Goal: Task Accomplishment & Management: Manage account settings

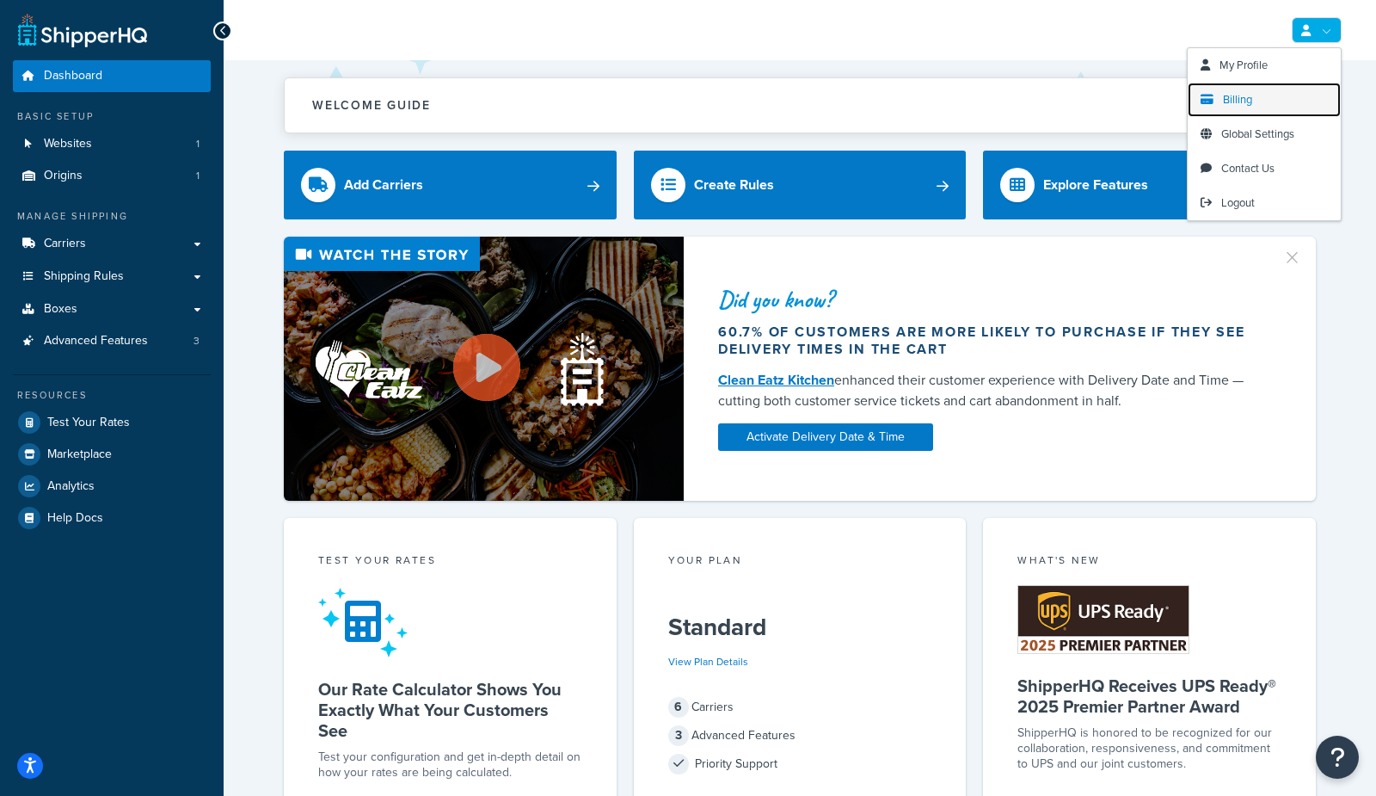
click at [1245, 102] on span "Billing" at bounding box center [1237, 99] width 29 height 16
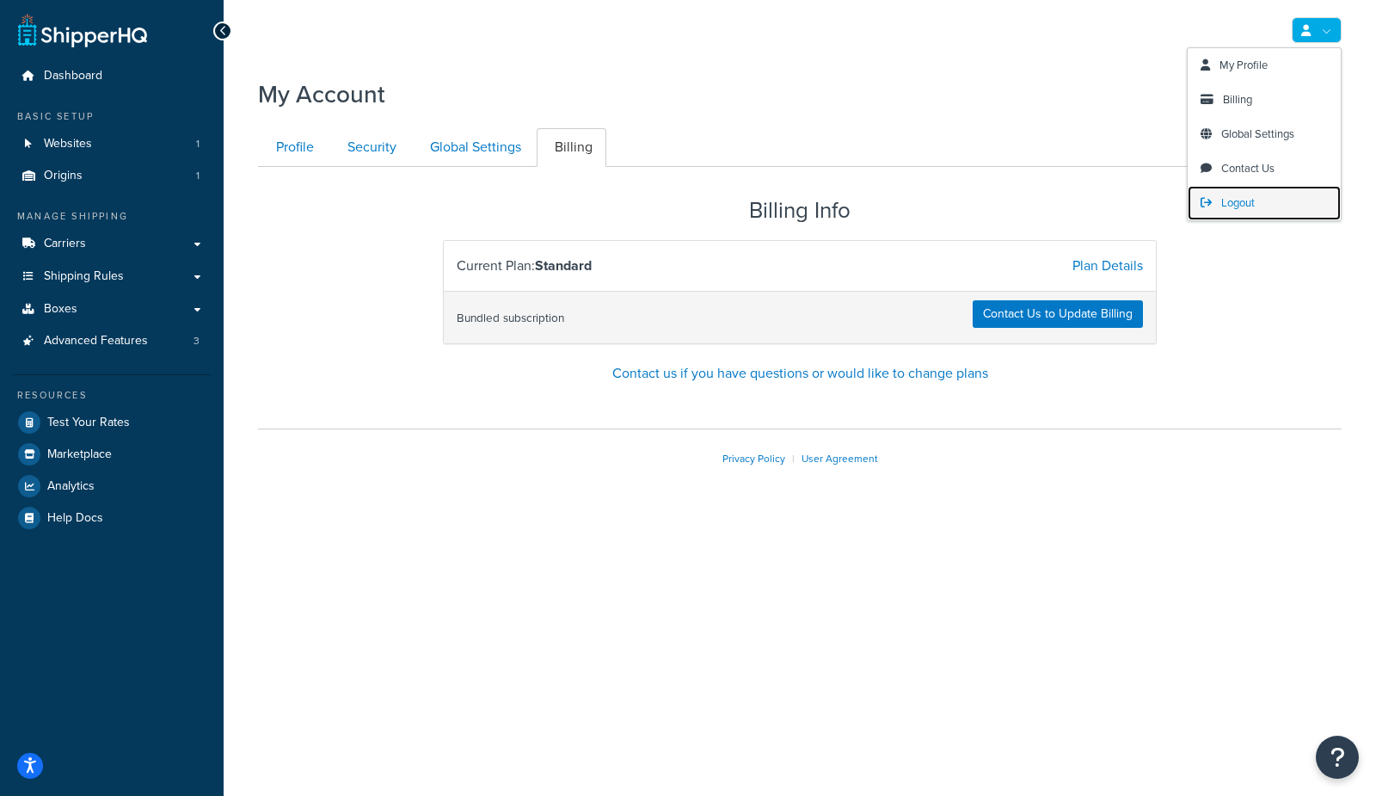
click at [1245, 206] on span "Logout" at bounding box center [1239, 202] width 34 height 16
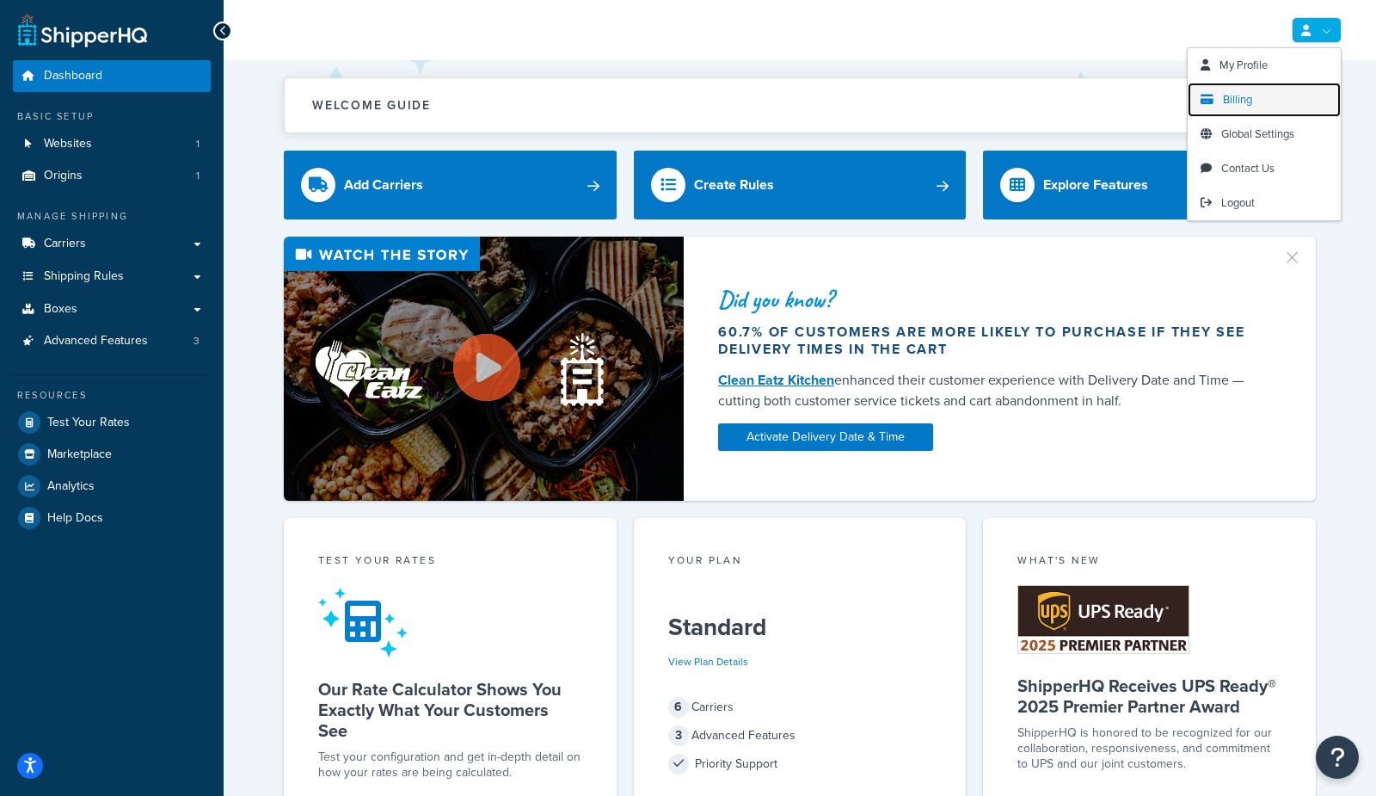
click at [1234, 102] on span "Billing" at bounding box center [1237, 99] width 29 height 16
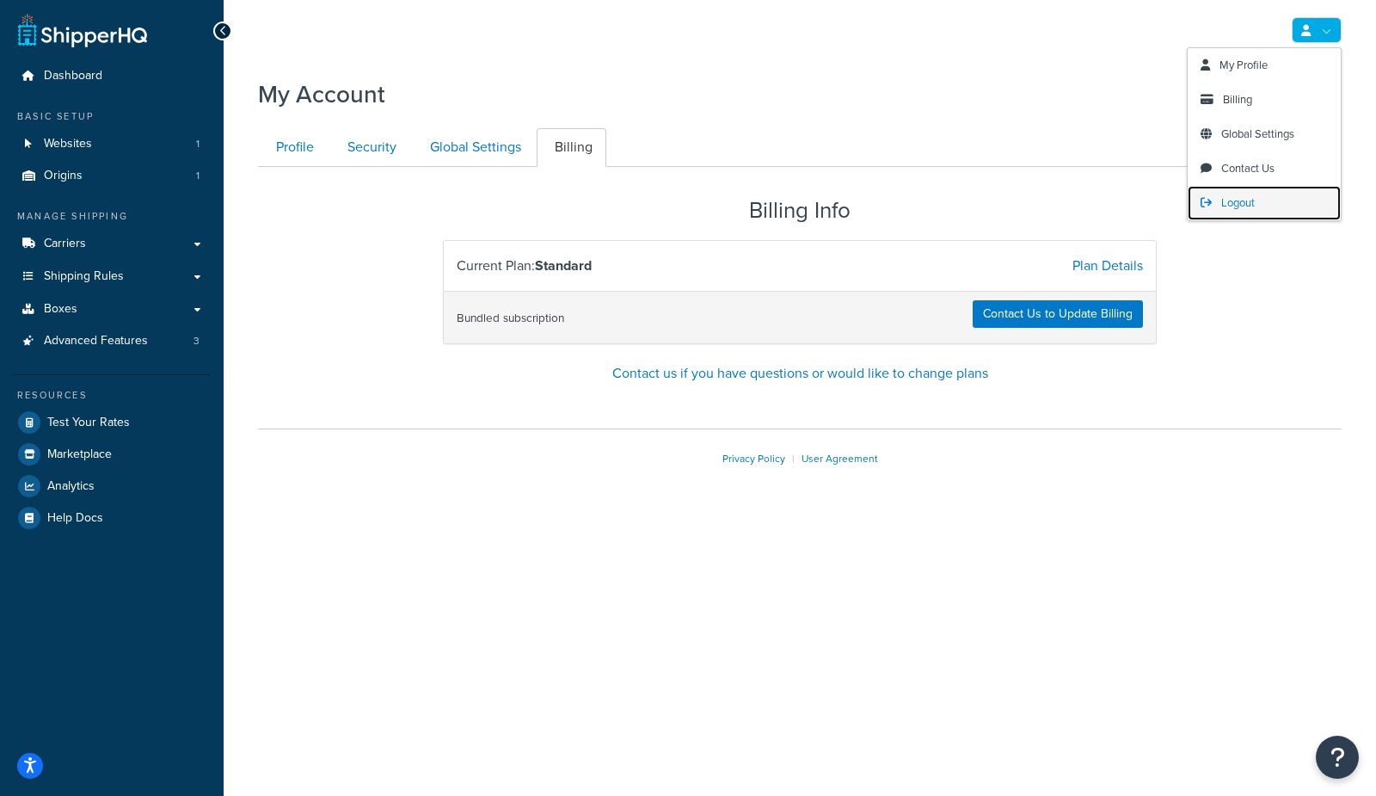
click at [1228, 206] on span "Logout" at bounding box center [1239, 202] width 34 height 16
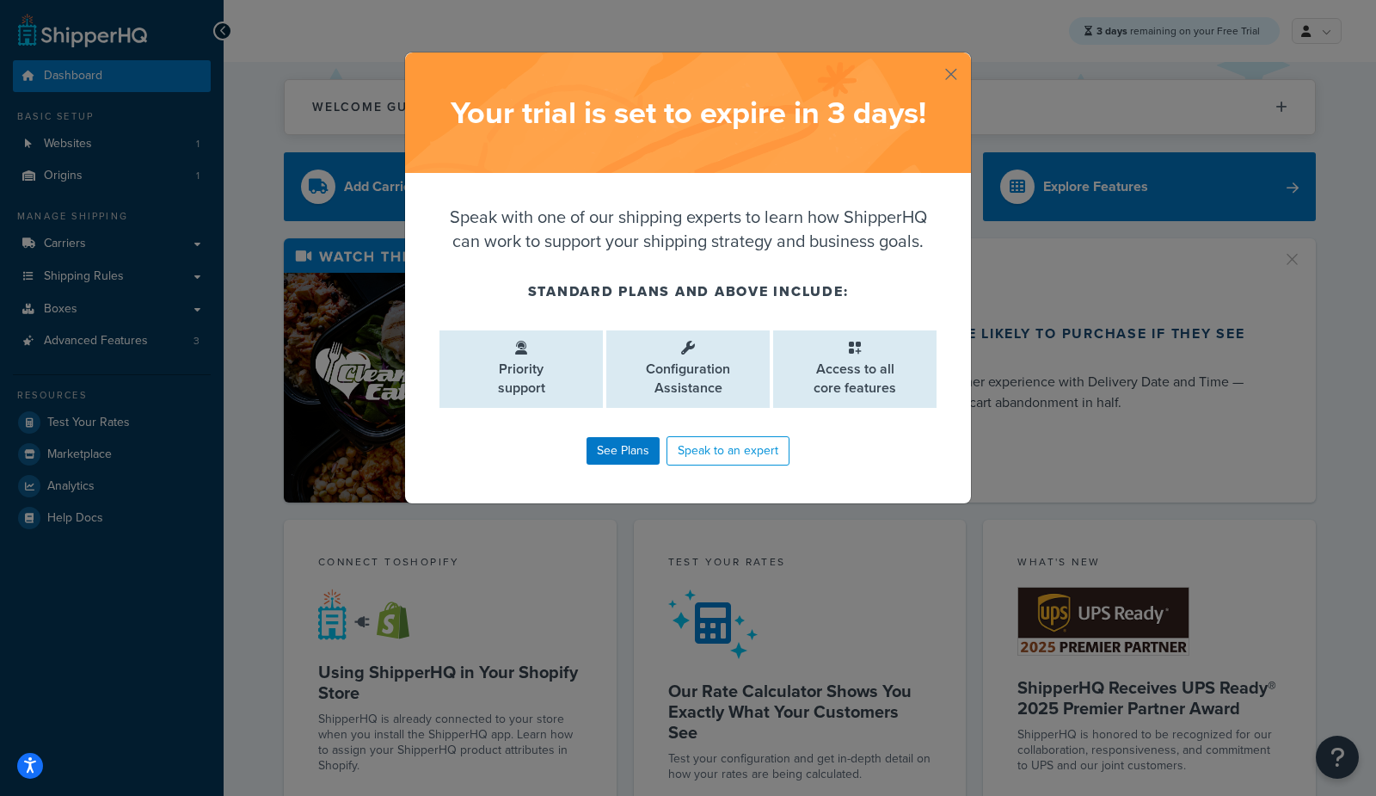
click at [967, 57] on button "button" at bounding box center [969, 54] width 4 height 4
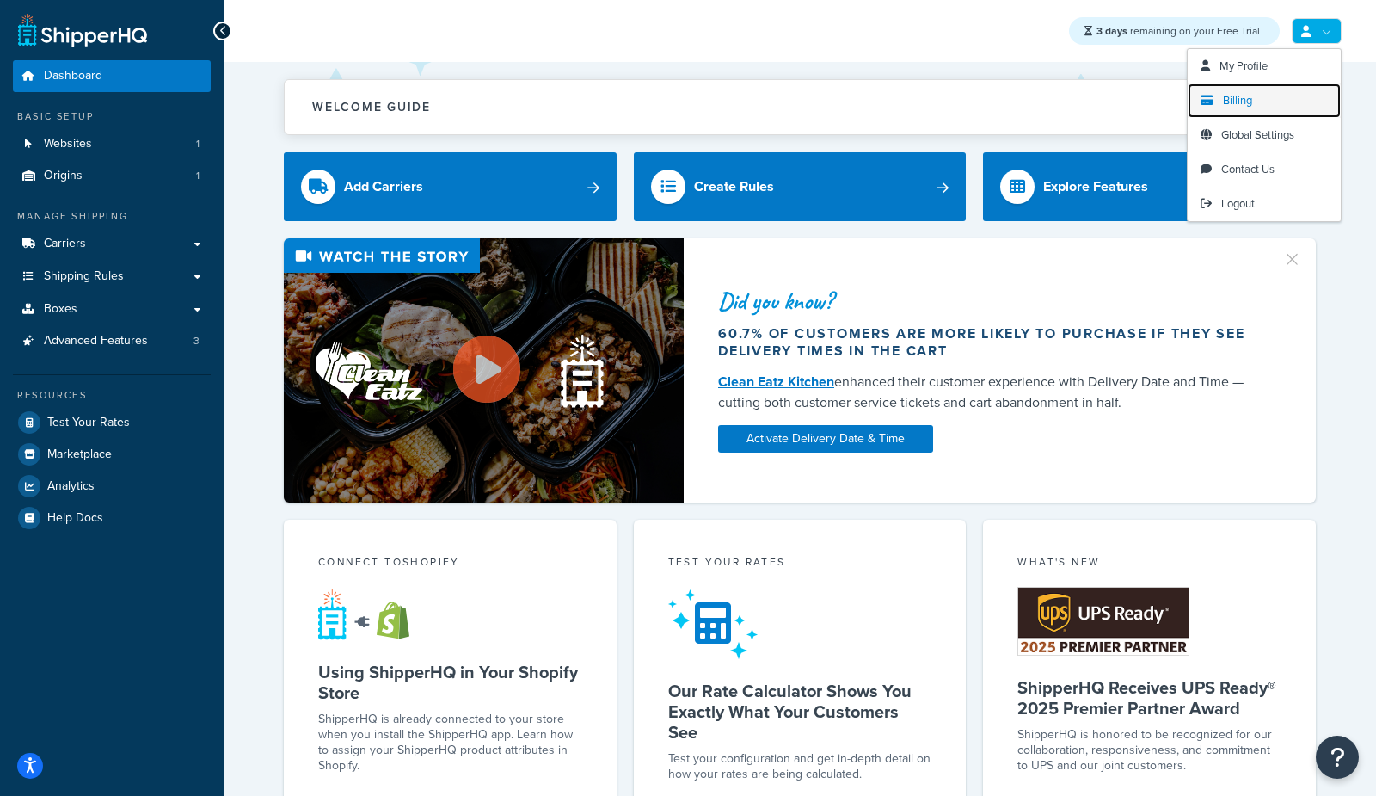
click at [1230, 100] on span "Billing" at bounding box center [1237, 100] width 29 height 16
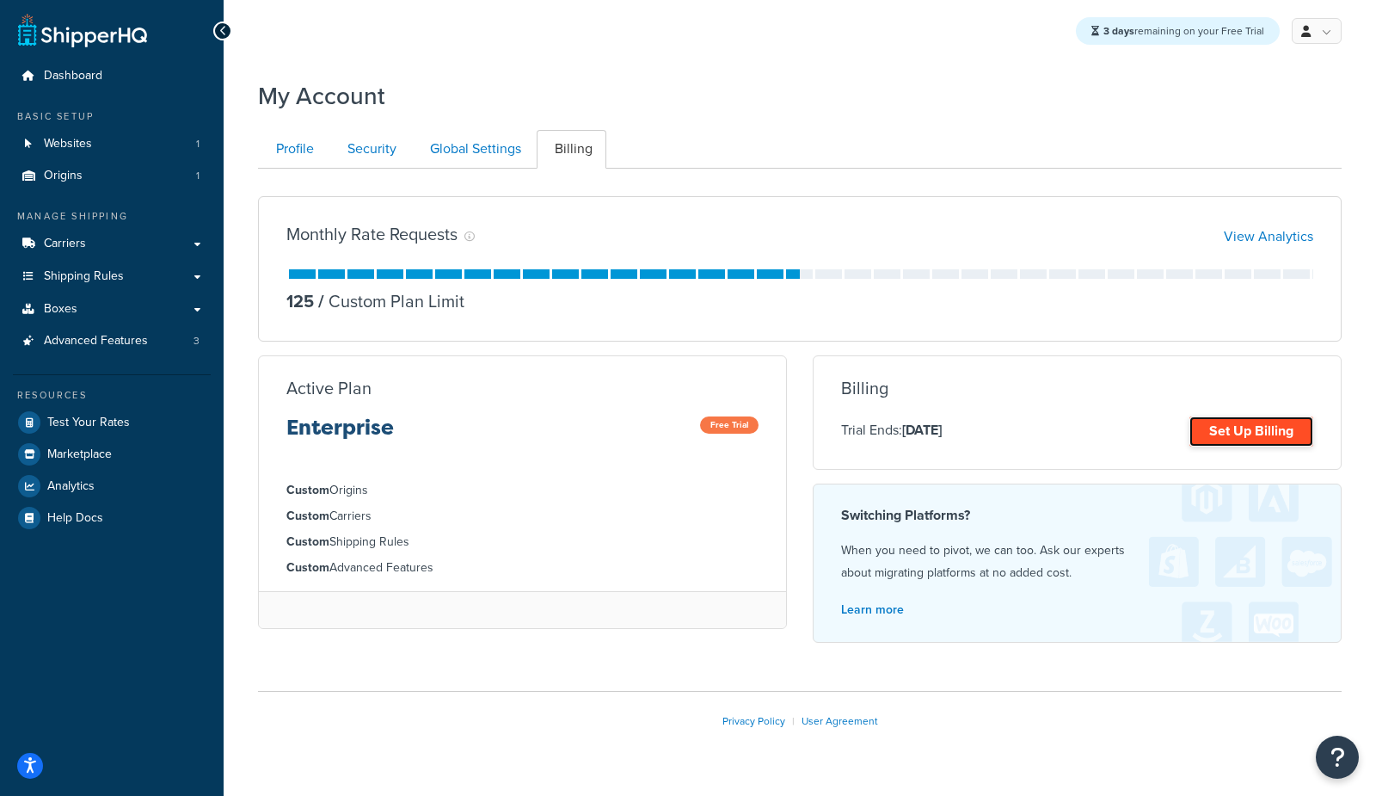
click at [1221, 440] on link "Set Up Billing" at bounding box center [1252, 431] width 124 height 30
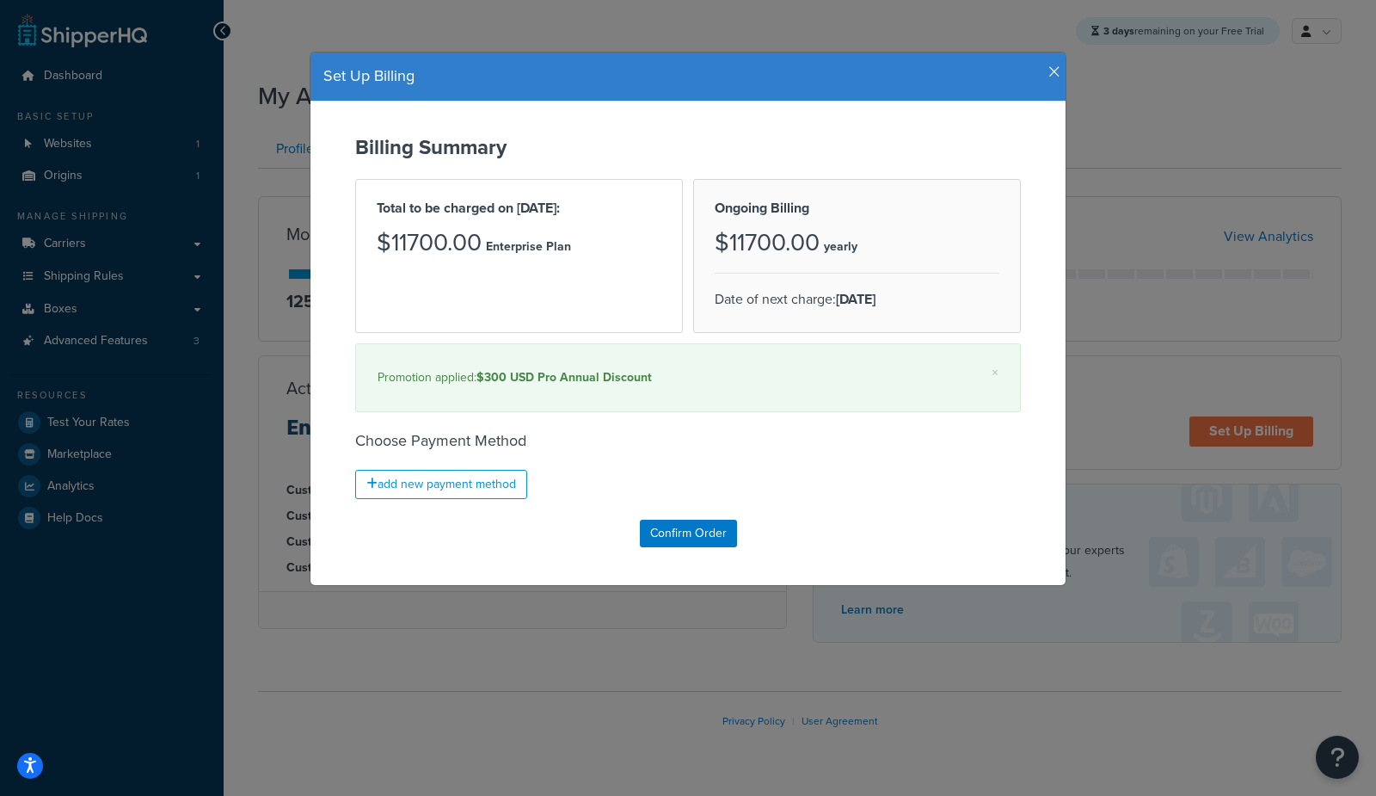
click at [1055, 79] on icon "button" at bounding box center [1055, 72] width 12 height 15
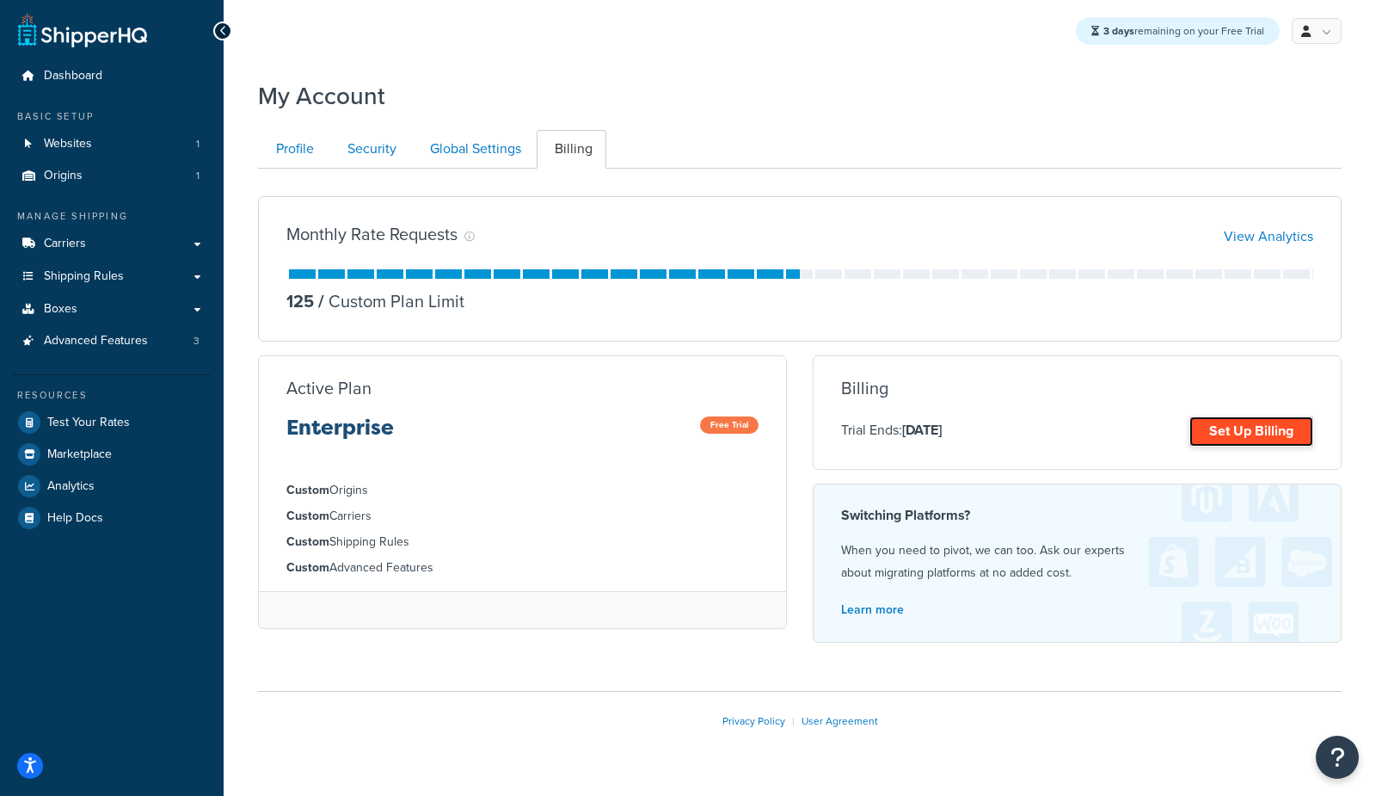
click at [1253, 446] on link "Set Up Billing" at bounding box center [1252, 431] width 124 height 30
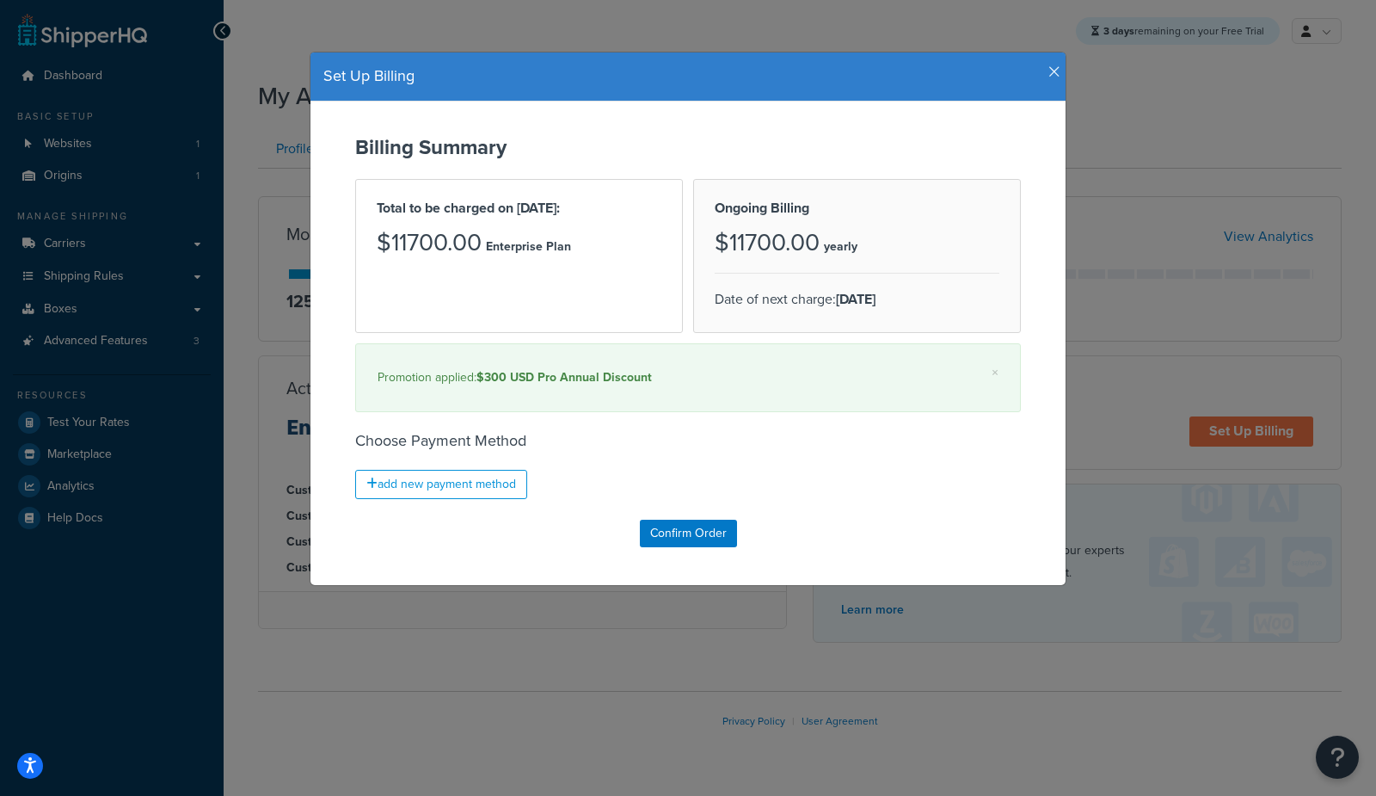
click at [1056, 77] on icon "button" at bounding box center [1055, 72] width 12 height 15
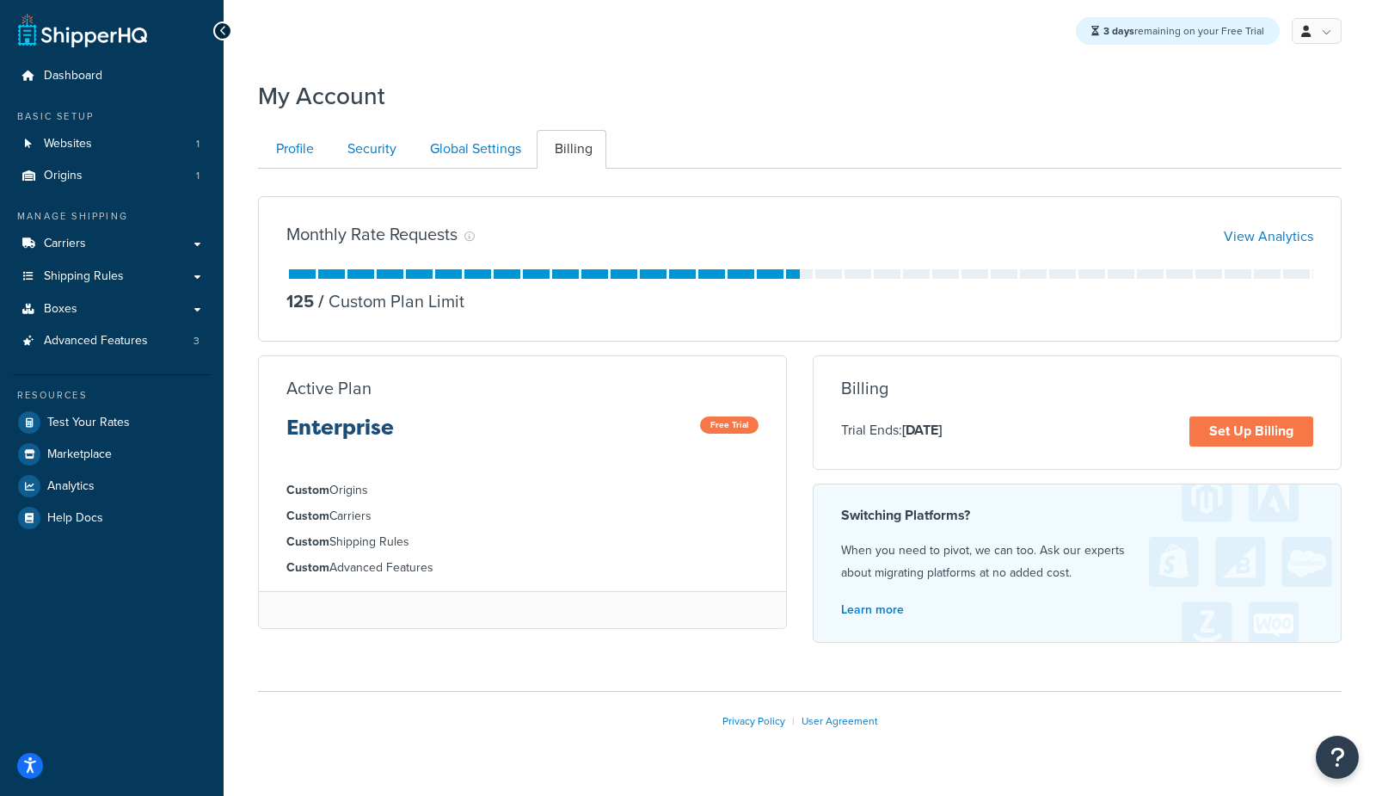
drag, startPoint x: 1049, startPoint y: 281, endPoint x: 1180, endPoint y: 414, distance: 186.7
click at [1052, 286] on div "125 / Custom Plan Limit" at bounding box center [799, 291] width 1027 height 44
click at [1239, 432] on link "Set Up Billing" at bounding box center [1252, 431] width 124 height 30
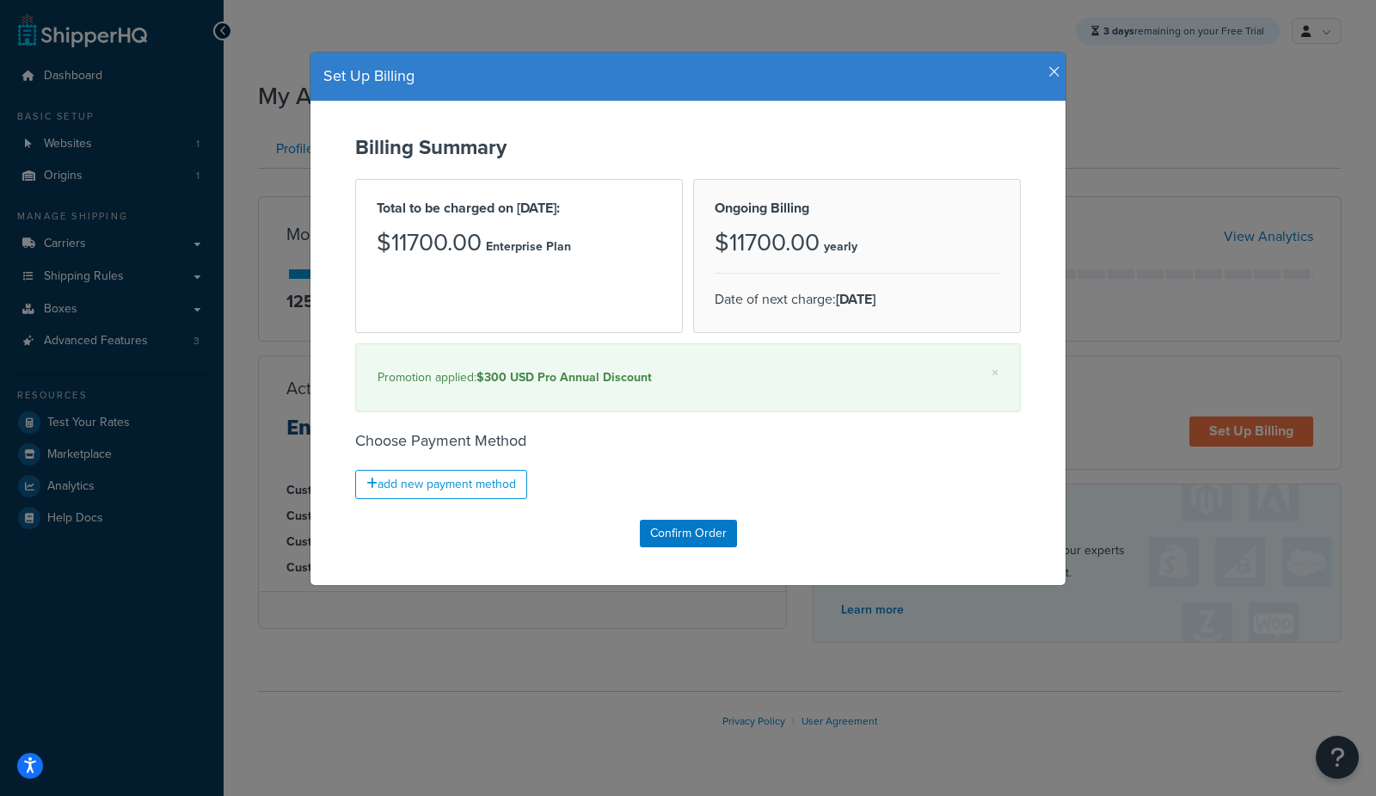
click at [1052, 74] on icon "button" at bounding box center [1055, 72] width 12 height 15
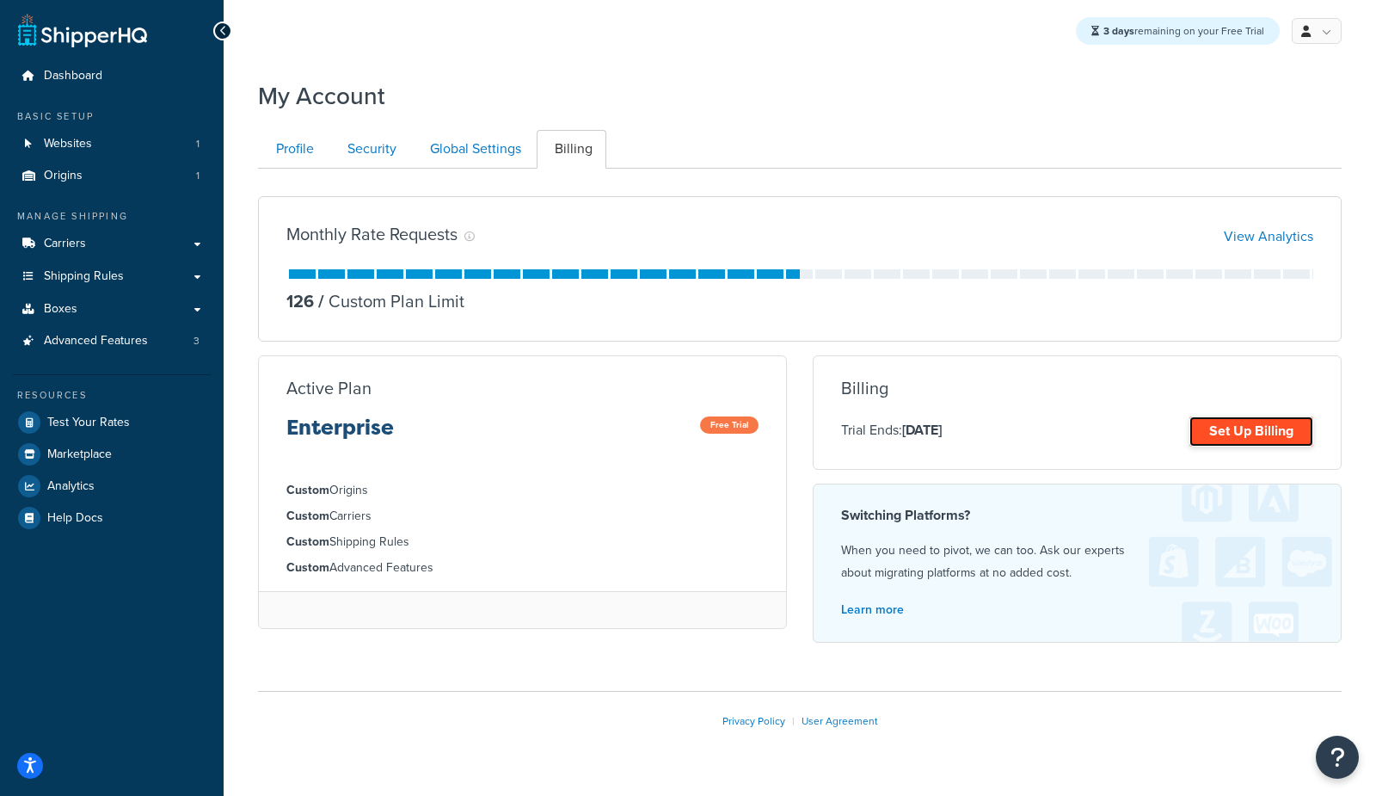
click at [1217, 428] on link "Set Up Billing" at bounding box center [1252, 431] width 124 height 30
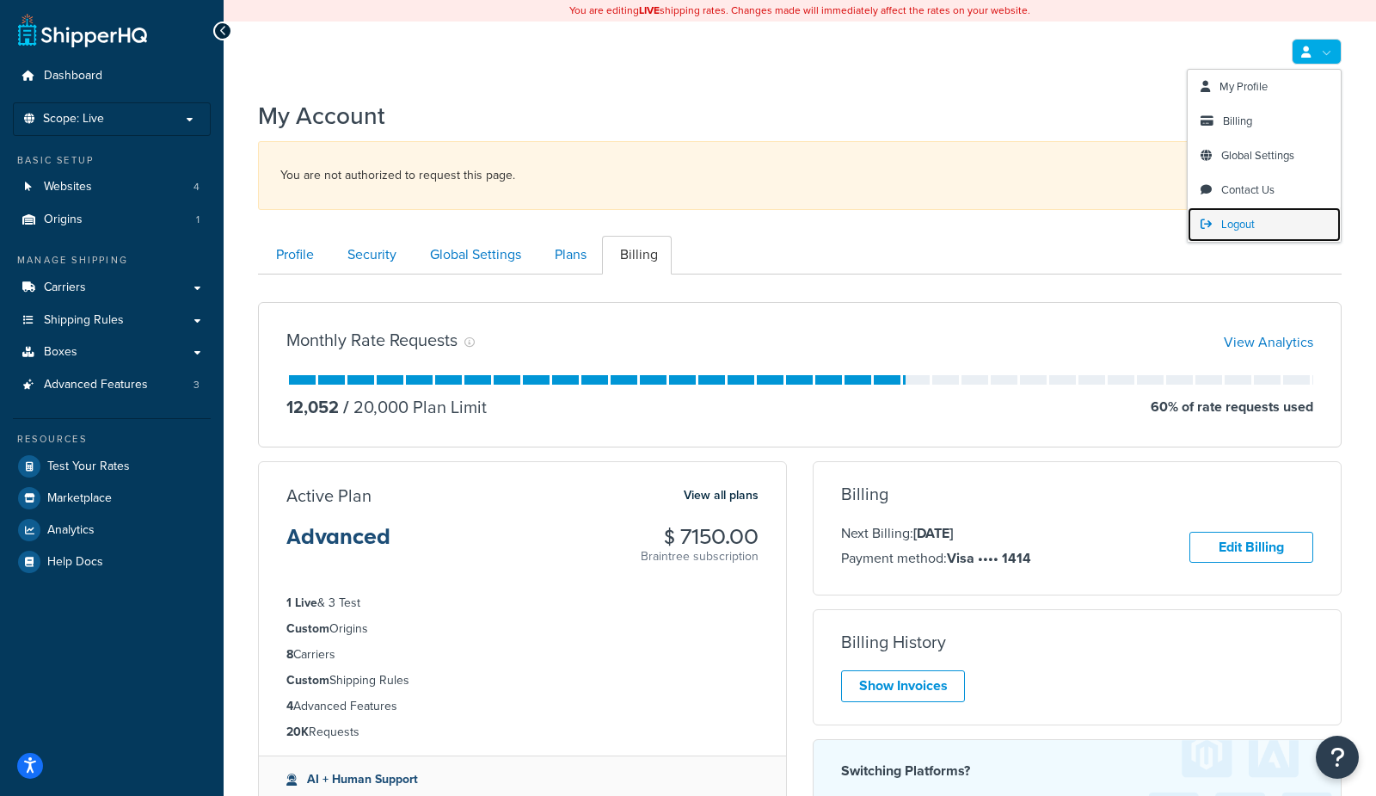
click at [1246, 230] on span "Logout" at bounding box center [1239, 224] width 34 height 16
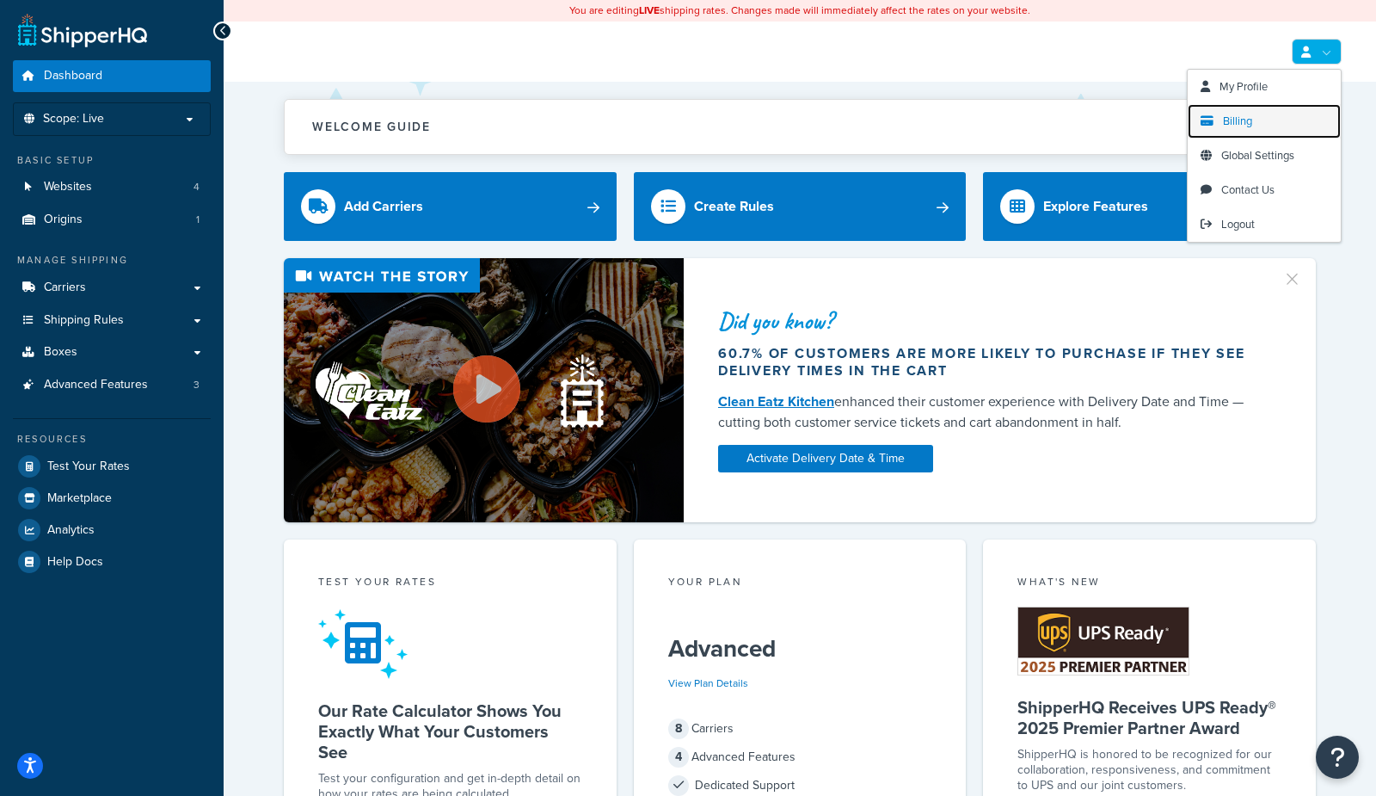
click at [1247, 119] on span "Billing" at bounding box center [1237, 121] width 29 height 16
